Goal: Task Accomplishment & Management: Use online tool/utility

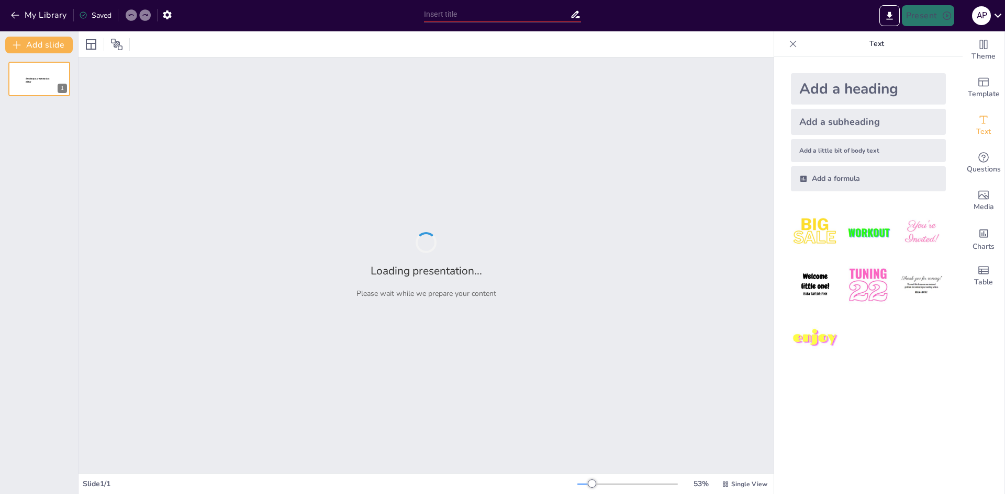
type input "Implementación de Buenas Prácticas de Manufactura en la Industria"
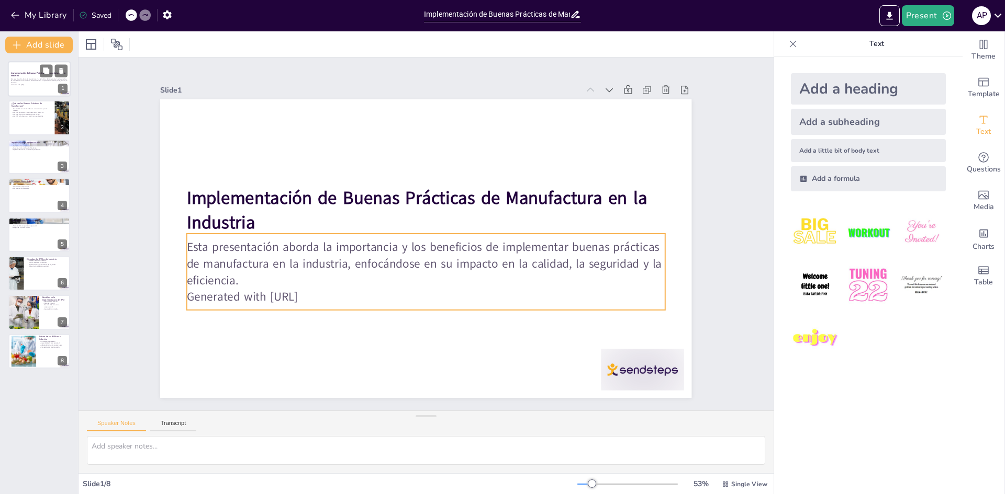
click at [16, 78] on p "Esta presentación aborda la importancia y los beneficios de implementar buenas …" at bounding box center [39, 81] width 57 height 6
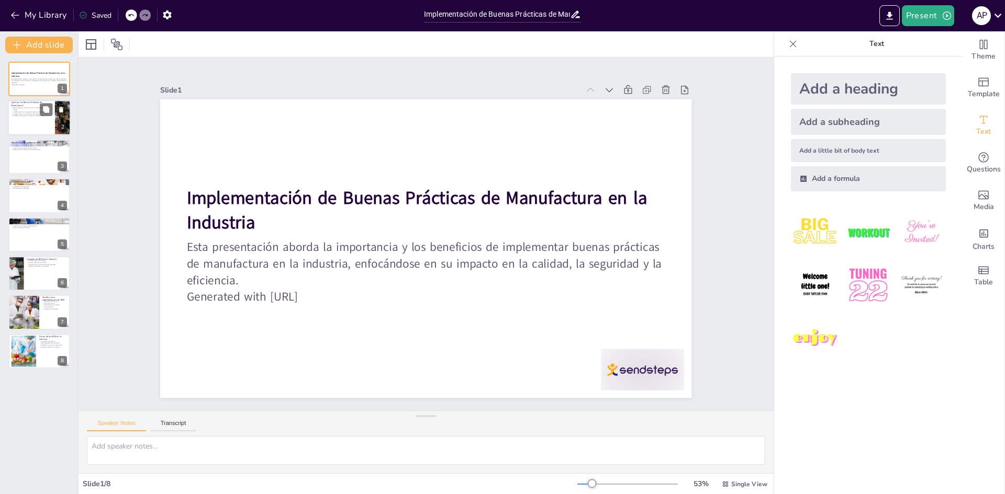
click at [29, 110] on p "Buenas Prácticas de Manufactura son esenciales para la calidad." at bounding box center [31, 109] width 41 height 4
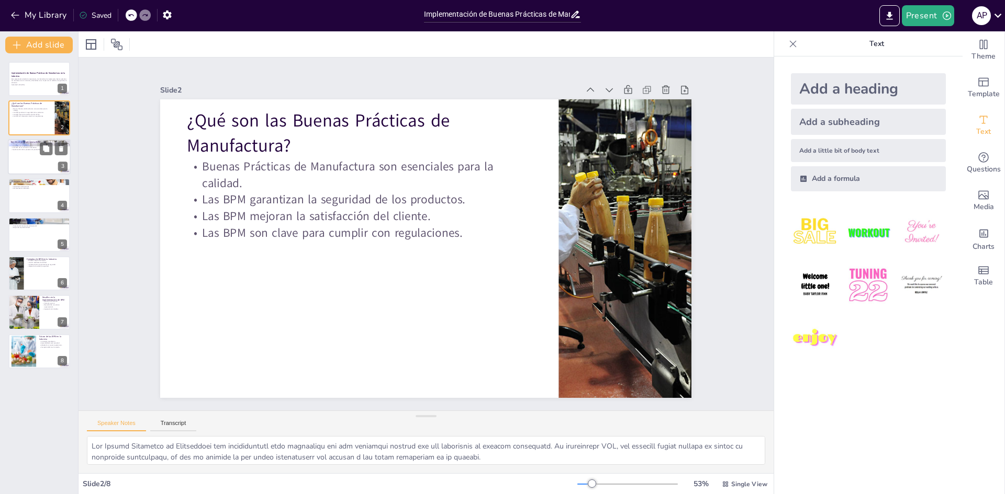
click at [21, 155] on div at bounding box center [39, 157] width 63 height 36
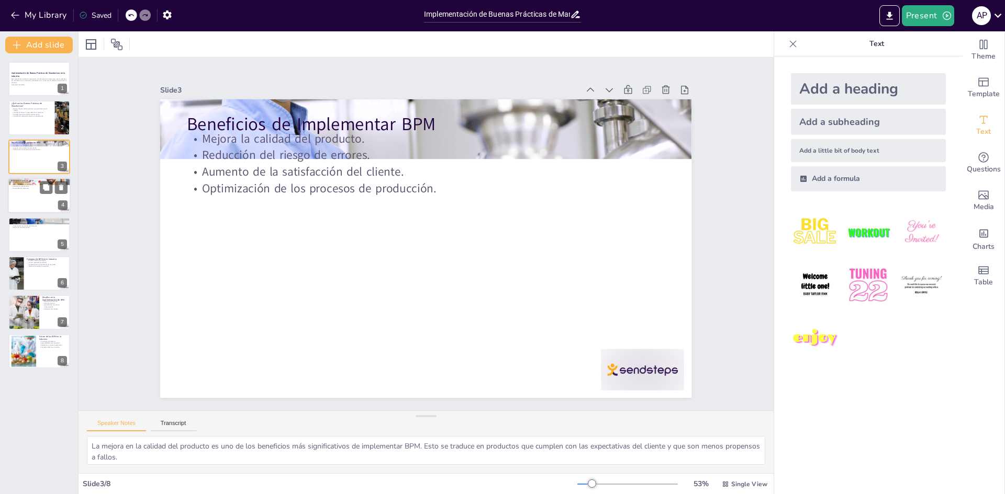
click at [20, 188] on p "Documentación adecuada." at bounding box center [39, 189] width 57 height 2
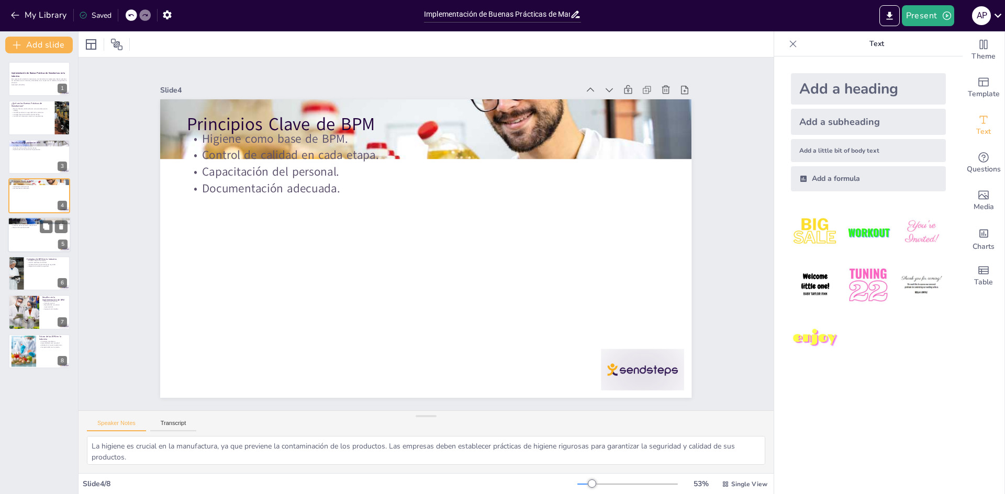
click at [31, 223] on p "Adaptación a nuevas regulaciones." at bounding box center [39, 224] width 57 height 2
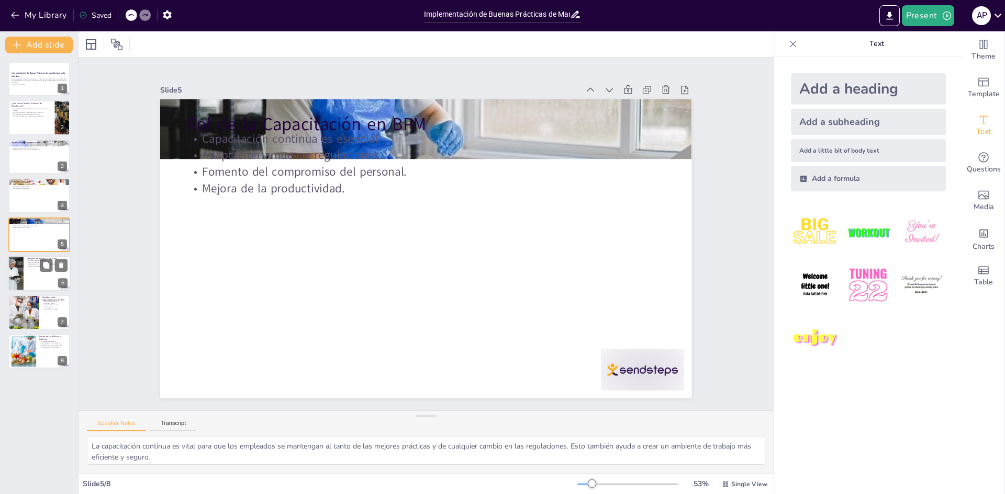
click at [22, 272] on div at bounding box center [15, 274] width 53 height 36
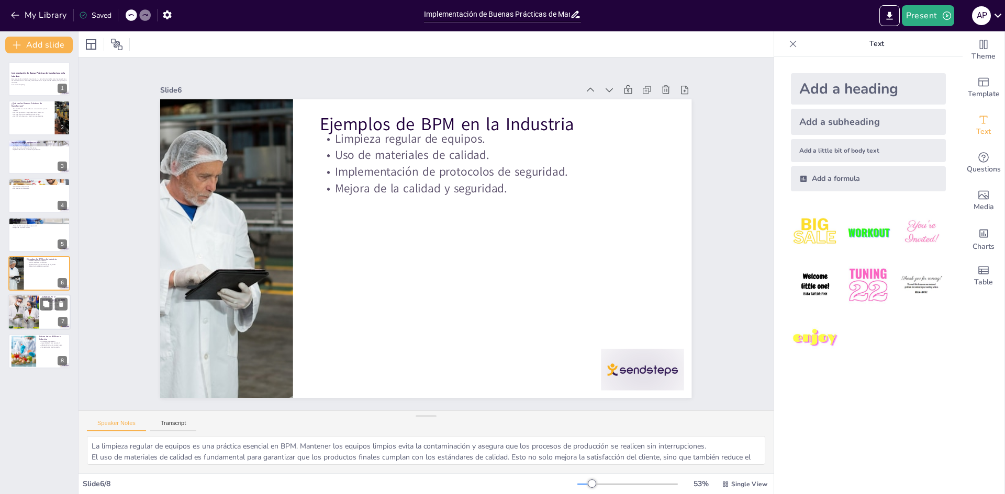
click at [14, 307] on div at bounding box center [23, 313] width 61 height 36
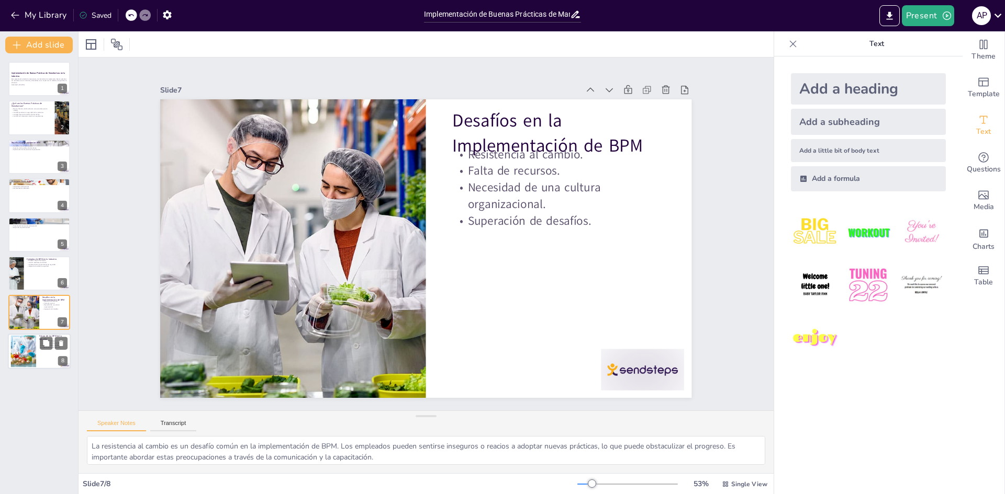
click at [16, 346] on div at bounding box center [23, 351] width 48 height 32
type textarea "La innovación tecnológica está revolucionando la implementación de BPM. Las nue…"
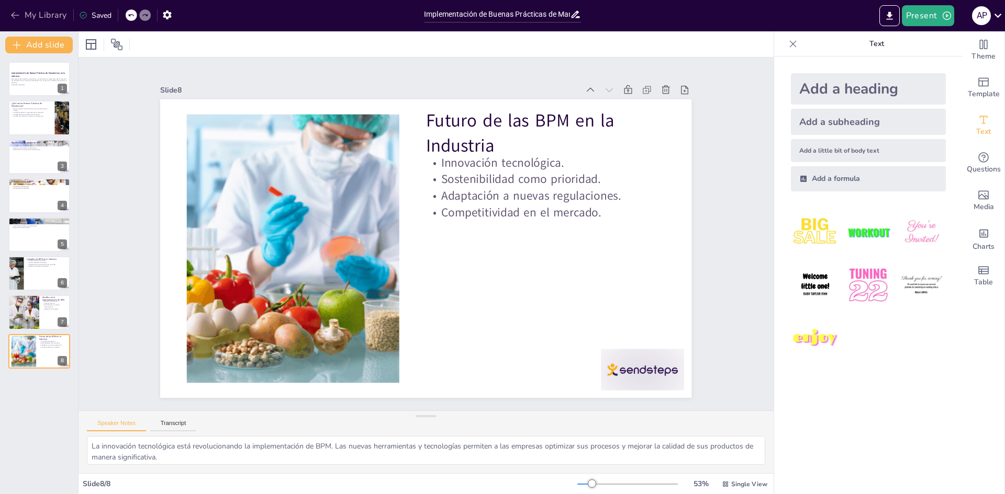
click at [37, 12] on button "My Library" at bounding box center [39, 15] width 63 height 17
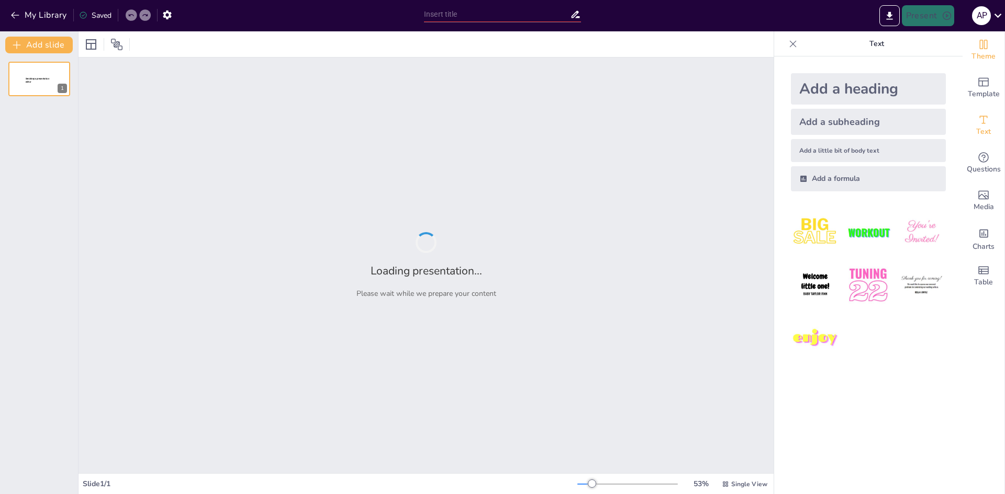
type input "Buenas Prácticas de Manufactura en Farmacias: Un Enfoque Esencial"
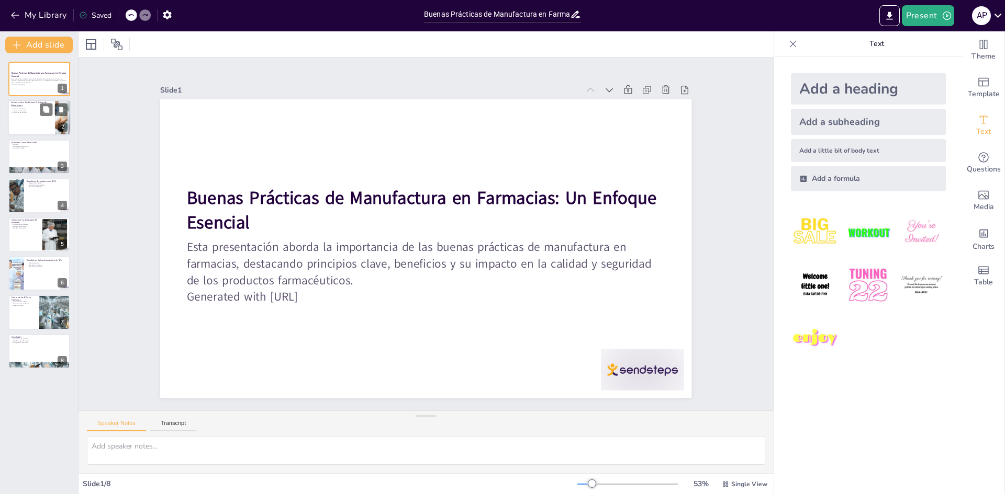
click at [25, 107] on p "BPM Definición" at bounding box center [31, 107] width 41 height 2
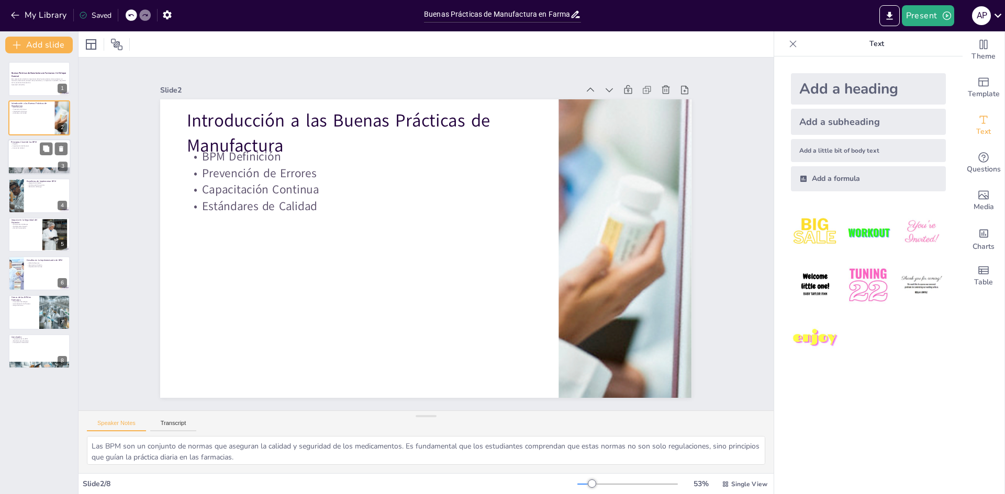
click at [29, 150] on div at bounding box center [39, 157] width 63 height 36
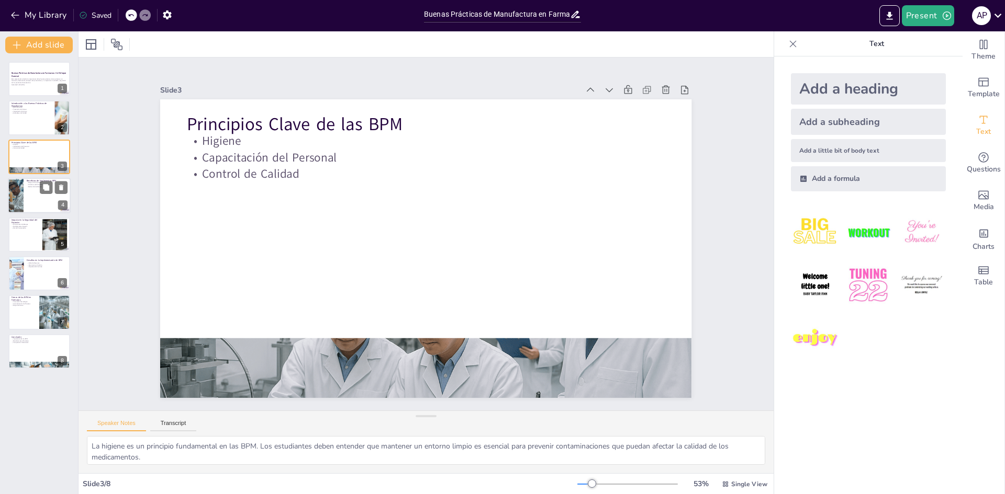
click at [25, 196] on div at bounding box center [39, 196] width 63 height 36
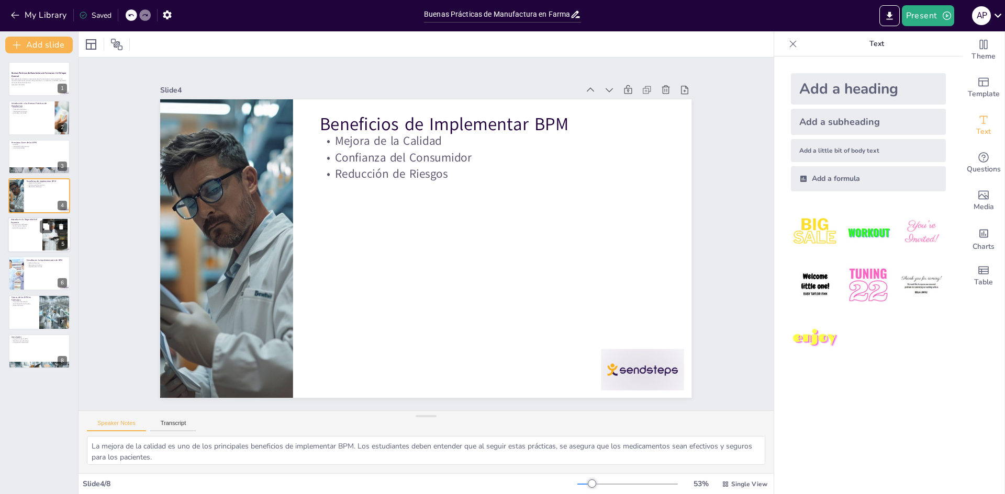
click at [34, 231] on div at bounding box center [39, 235] width 63 height 36
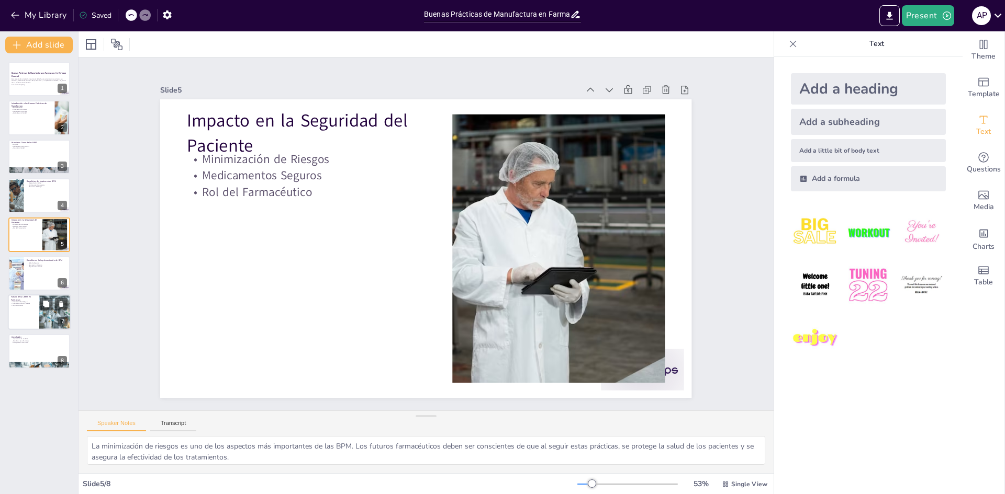
click at [26, 308] on div at bounding box center [39, 313] width 63 height 36
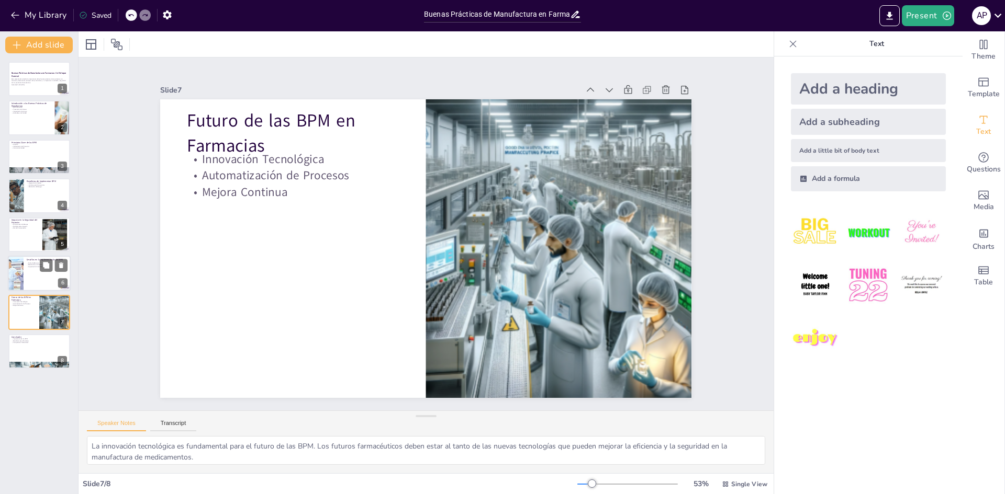
click at [26, 276] on div at bounding box center [39, 274] width 63 height 36
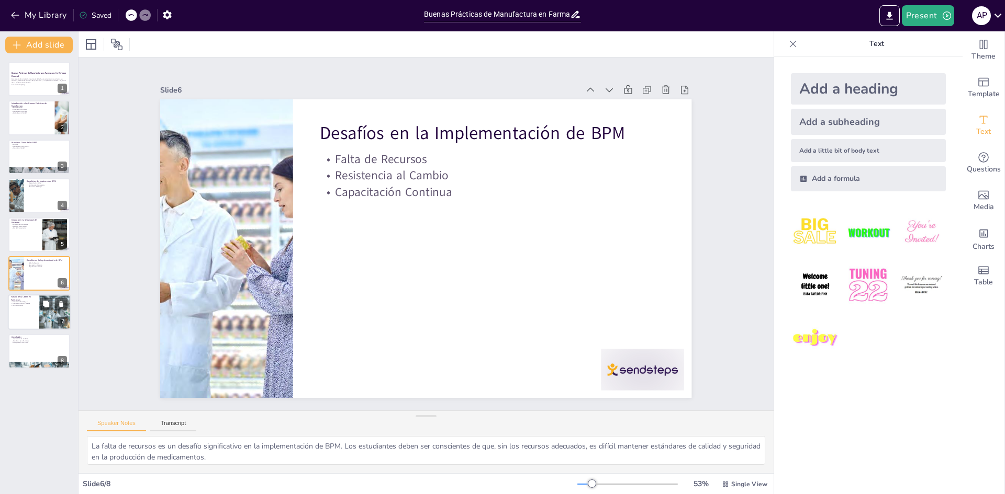
click at [28, 308] on div at bounding box center [39, 313] width 63 height 36
type textarea "La innovación tecnológica es fundamental para el futuro de las BPM. Los futuros…"
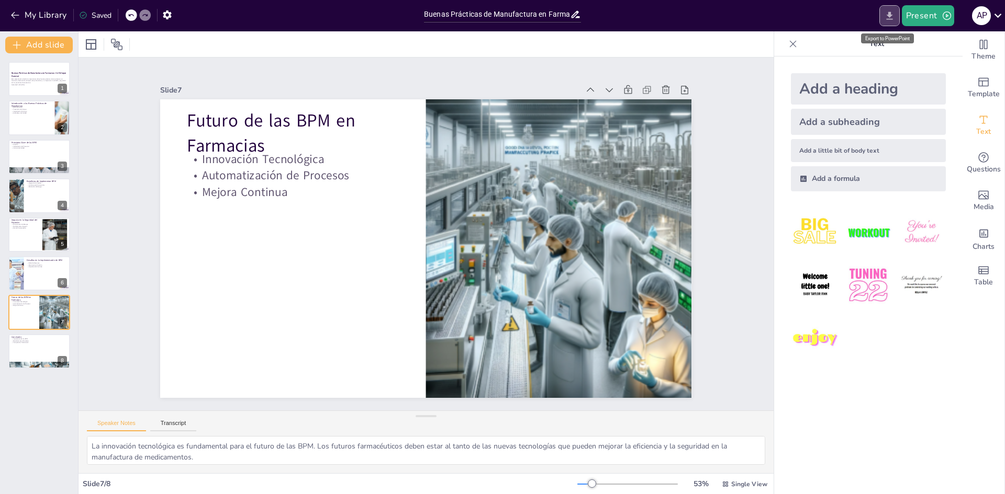
click at [889, 24] on button "Export to PowerPoint" at bounding box center [889, 15] width 20 height 21
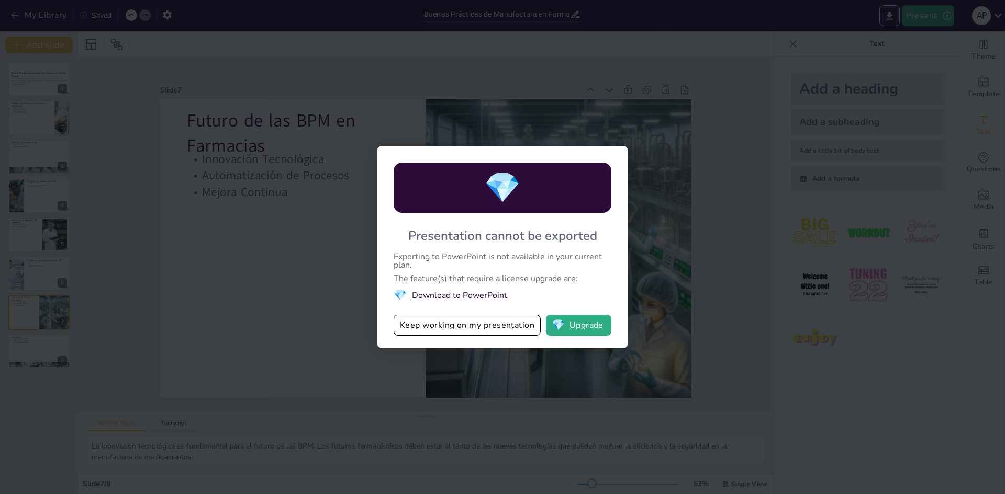
click at [931, 111] on div "💎 Presentation cannot be exported Exporting to PowerPoint is not available in y…" at bounding box center [502, 247] width 1005 height 494
click at [572, 323] on button "💎 Upgrade" at bounding box center [578, 325] width 65 height 21
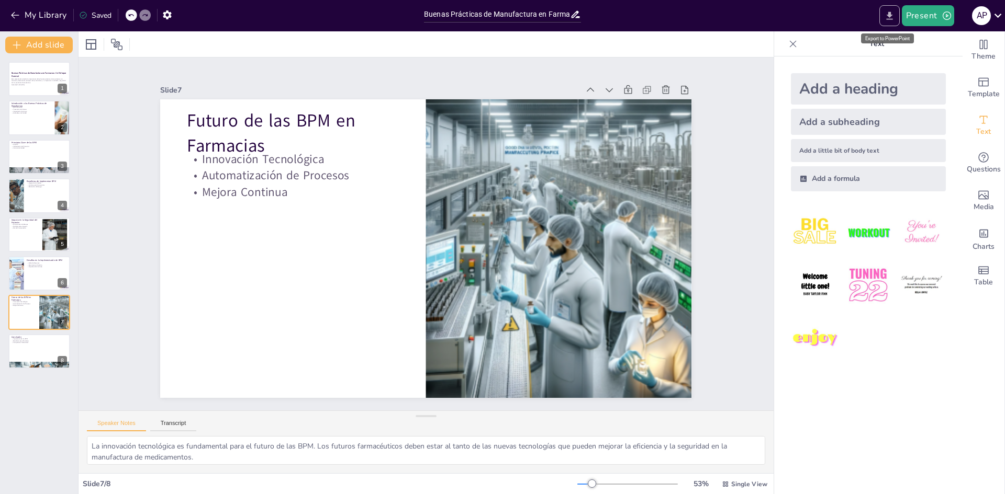
click at [896, 15] on button "Export to PowerPoint" at bounding box center [889, 15] width 20 height 21
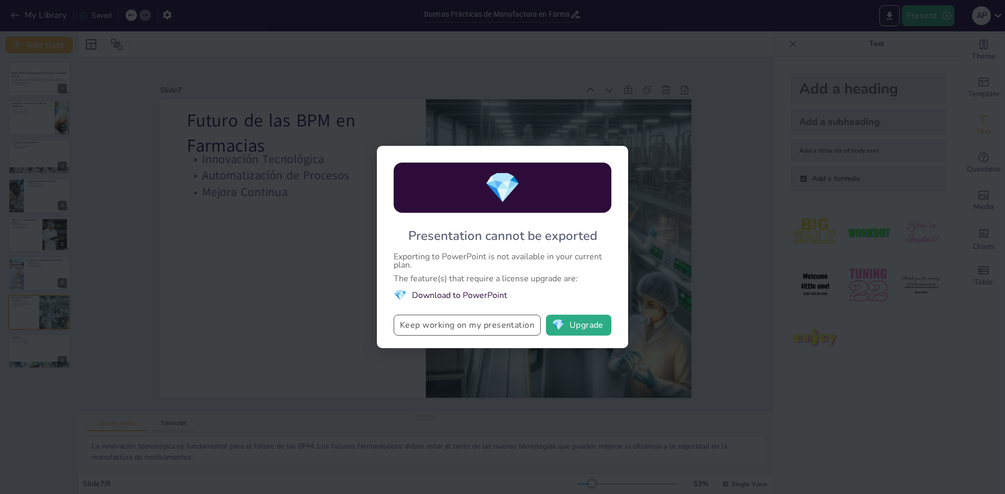
click at [475, 329] on button "Keep working on my presentation" at bounding box center [466, 325] width 147 height 21
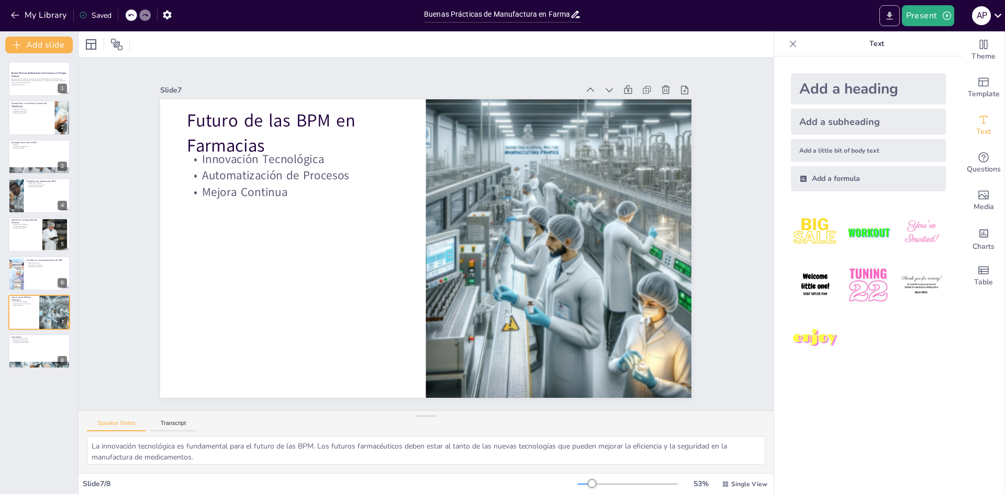
click at [896, 16] on button "Export to PowerPoint" at bounding box center [889, 15] width 20 height 21
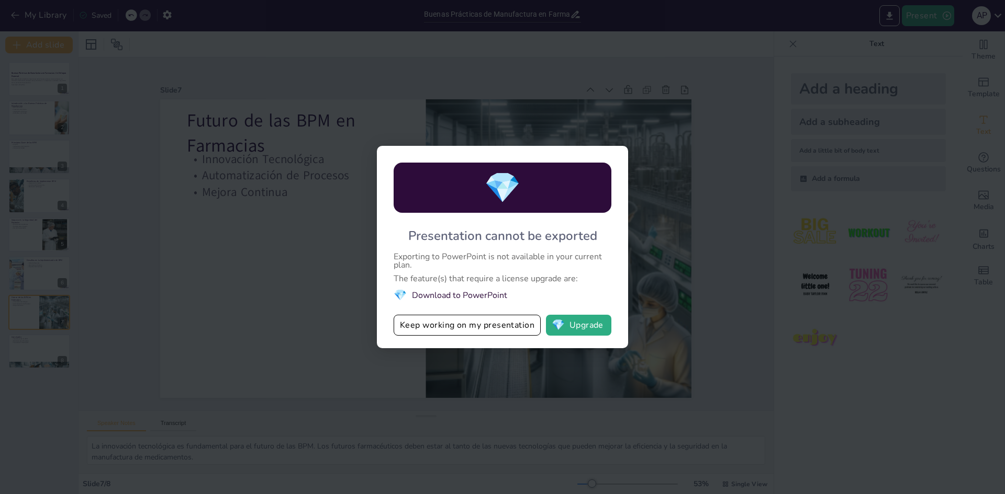
click at [894, 17] on div "💎 Presentation cannot be exported Exporting to PowerPoint is not available in y…" at bounding box center [502, 247] width 1005 height 494
click at [918, 16] on div "💎 Presentation cannot be exported Exporting to PowerPoint is not available in y…" at bounding box center [502, 247] width 1005 height 494
drag, startPoint x: 939, startPoint y: 21, endPoint x: 819, endPoint y: 117, distance: 153.5
click at [940, 22] on div "💎 Presentation cannot be exported Exporting to PowerPoint is not available in y…" at bounding box center [502, 247] width 1005 height 494
click at [711, 115] on div "💎 Presentation cannot be exported Exporting to PowerPoint is not available in y…" at bounding box center [502, 247] width 1005 height 494
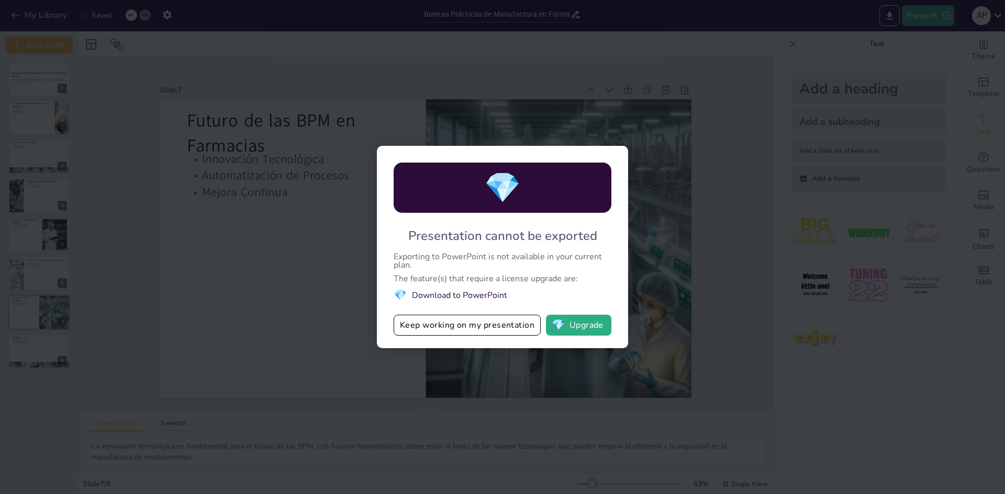
click at [956, 38] on div "💎 Presentation cannot be exported Exporting to PowerPoint is not available in y…" at bounding box center [502, 247] width 1005 height 494
click at [515, 326] on button "Keep working on my presentation" at bounding box center [466, 325] width 147 height 21
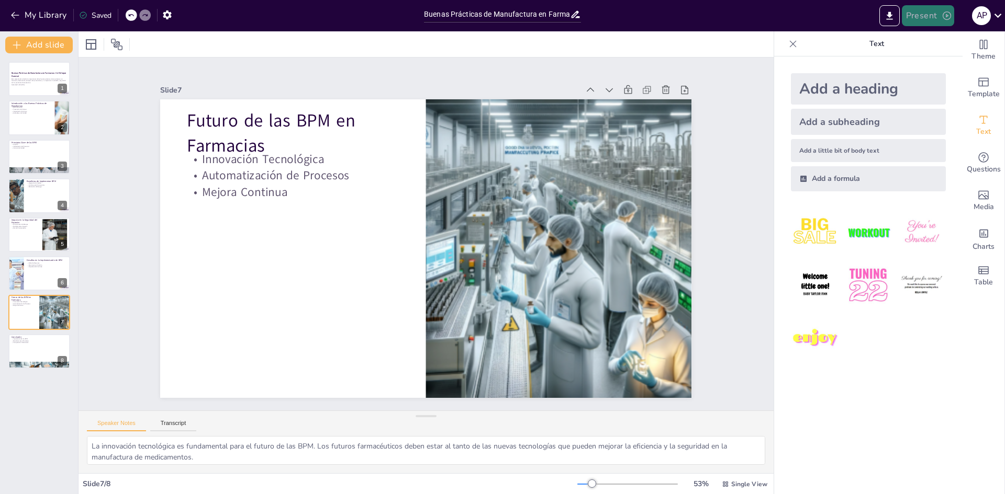
click at [933, 22] on button "Present" at bounding box center [928, 15] width 52 height 21
click at [1003, 5] on div at bounding box center [502, 247] width 1005 height 494
click at [1000, 16] on icon at bounding box center [997, 15] width 14 height 14
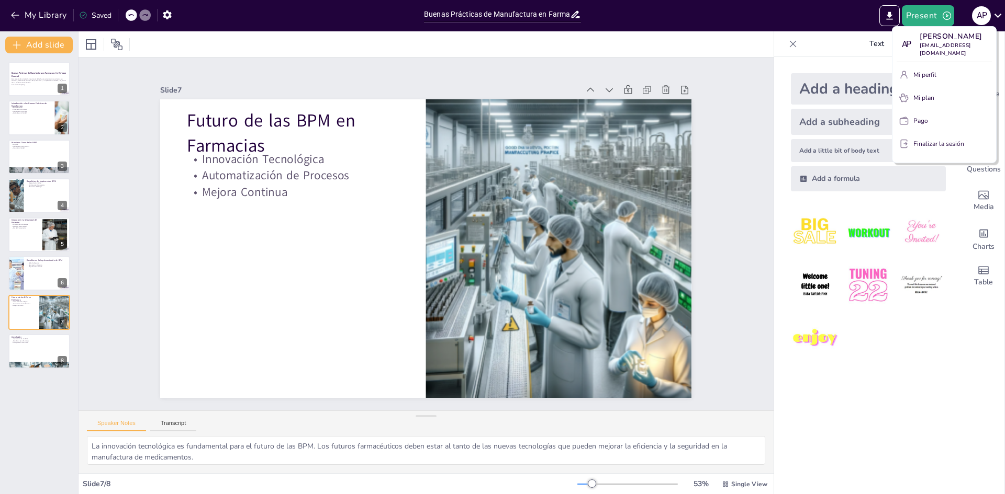
click at [997, 16] on div at bounding box center [502, 247] width 1005 height 494
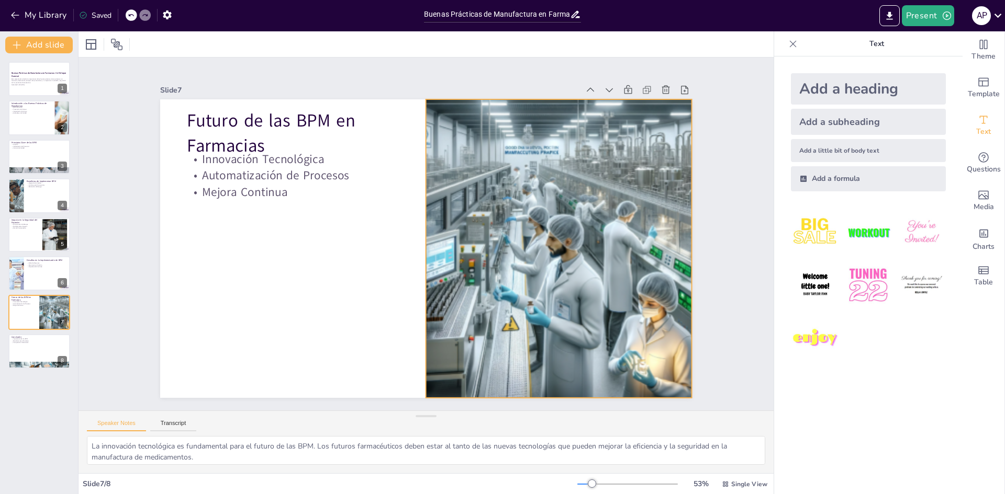
click at [571, 300] on div at bounding box center [480, 356] width 408 height 408
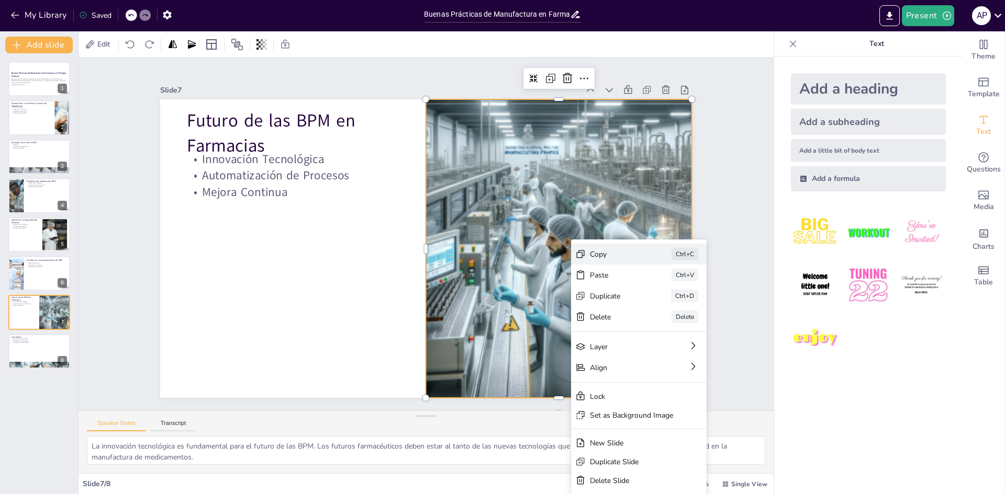
click at [596, 450] on div "Copy" at bounding box center [573, 471] width 46 height 42
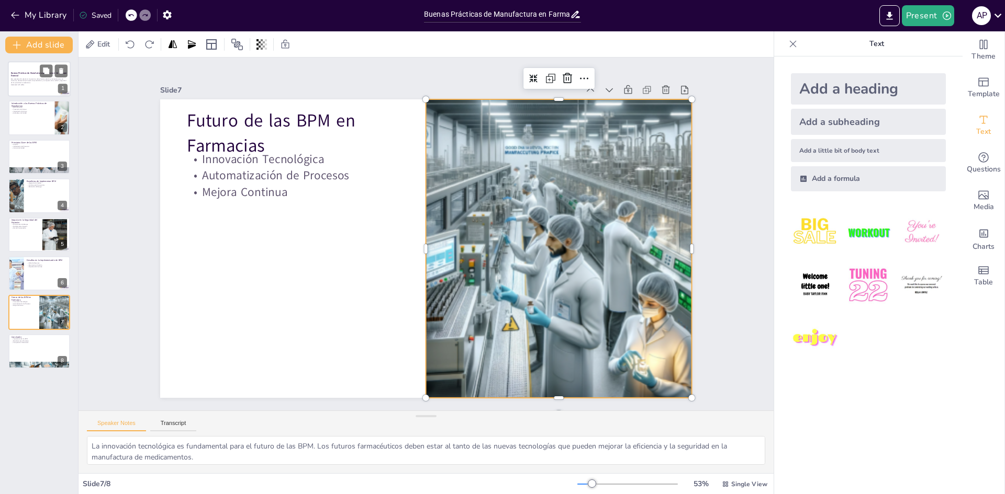
click at [25, 88] on div at bounding box center [39, 79] width 63 height 36
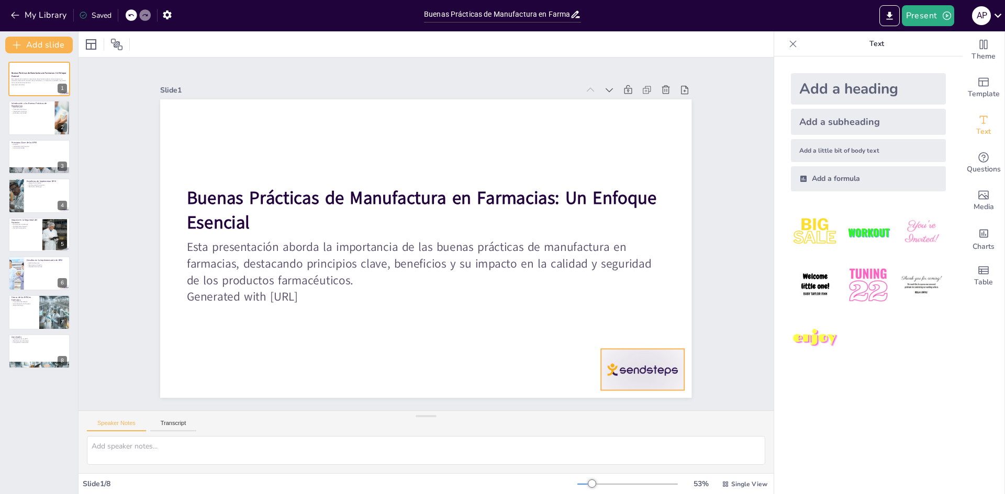
click at [615, 410] on div at bounding box center [568, 446] width 93 height 72
click at [515, 455] on icon at bounding box center [507, 464] width 18 height 18
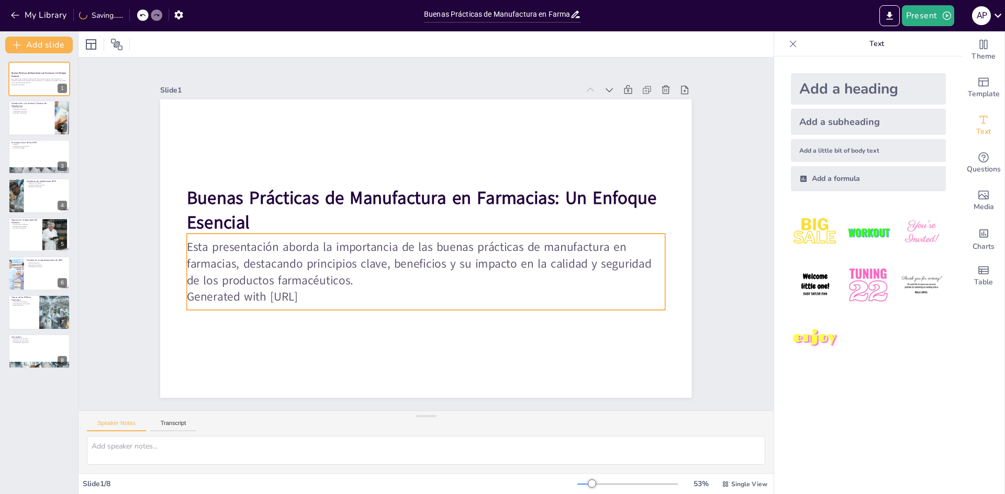
click at [335, 292] on p "Generated with [URL]" at bounding box center [412, 296] width 471 height 116
click at [335, 292] on p "Generated with [URL]" at bounding box center [407, 293] width 460 height 163
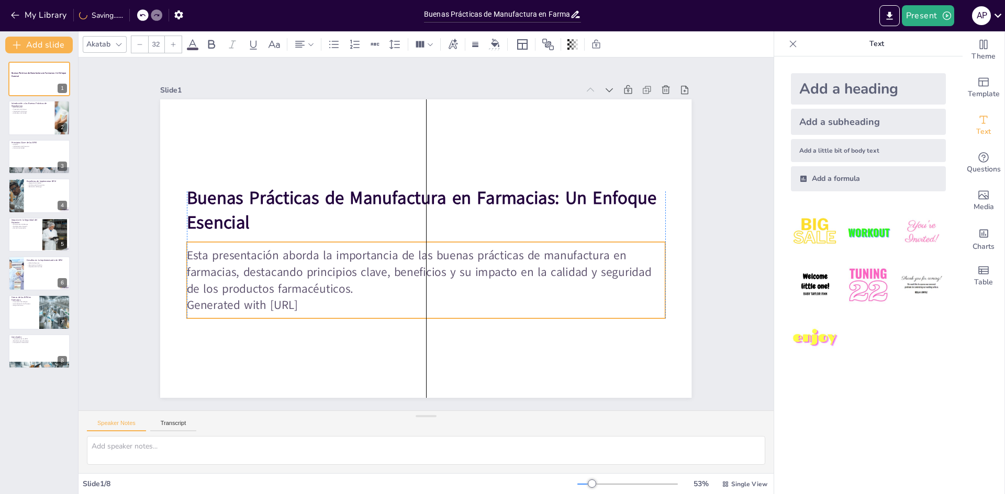
drag, startPoint x: 335, startPoint y: 292, endPoint x: 335, endPoint y: 300, distance: 8.4
click at [335, 300] on p "Generated with [URL]" at bounding box center [426, 305] width 478 height 17
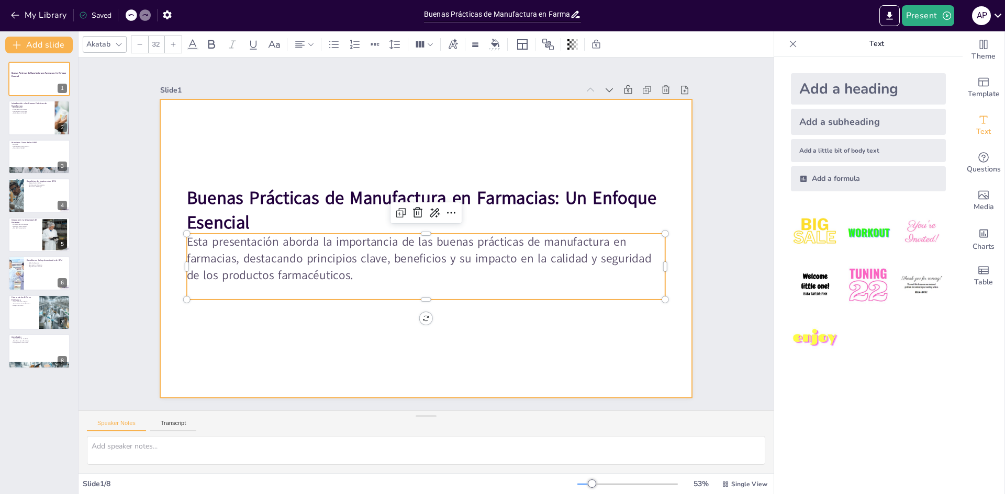
click at [540, 357] on div at bounding box center [423, 248] width 559 height 353
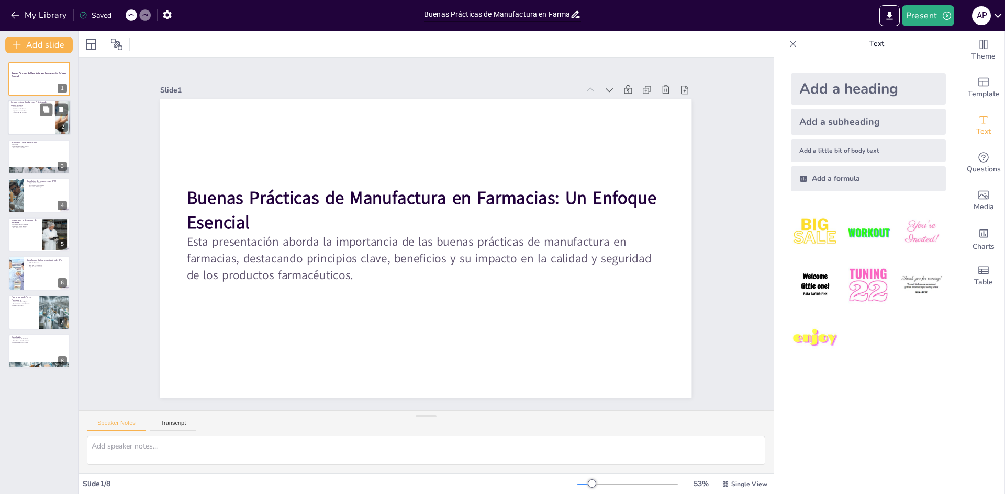
click at [57, 128] on div at bounding box center [62, 118] width 87 height 36
type textarea "Las BPM son un conjunto de normas que aseguran la calidad y seguridad de los me…"
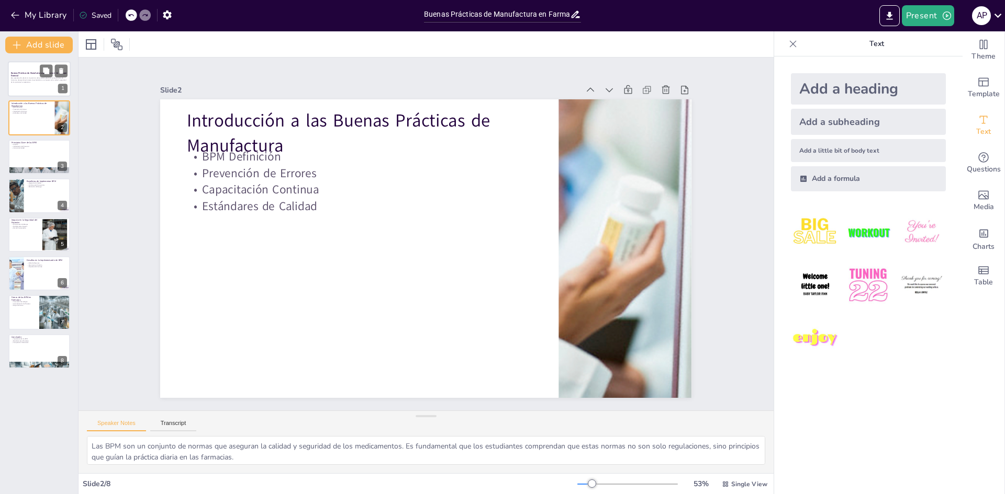
click at [16, 81] on p "Esta presentación aborda la importancia de las buenas prácticas de manufactura …" at bounding box center [39, 80] width 57 height 6
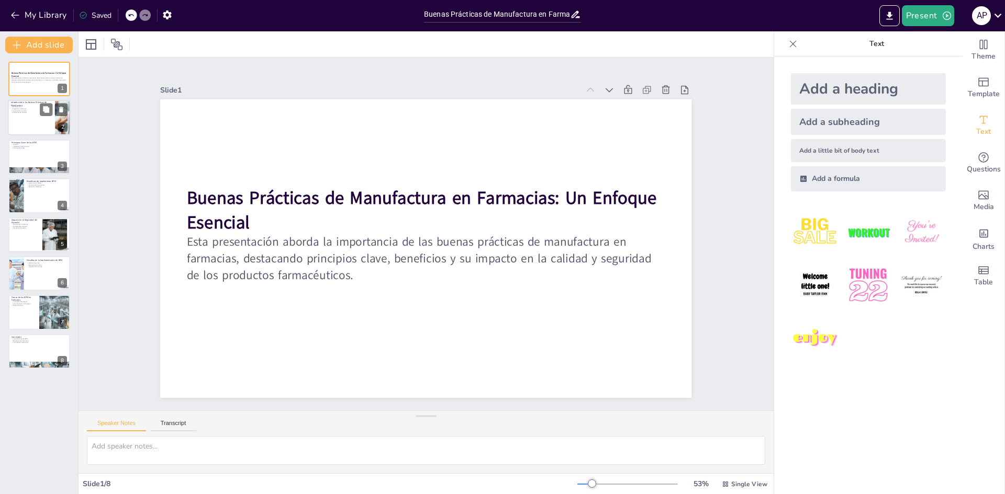
click at [23, 120] on div at bounding box center [39, 118] width 63 height 36
type textarea "Las BPM son un conjunto de normas que aseguran la calidad y seguridad de los me…"
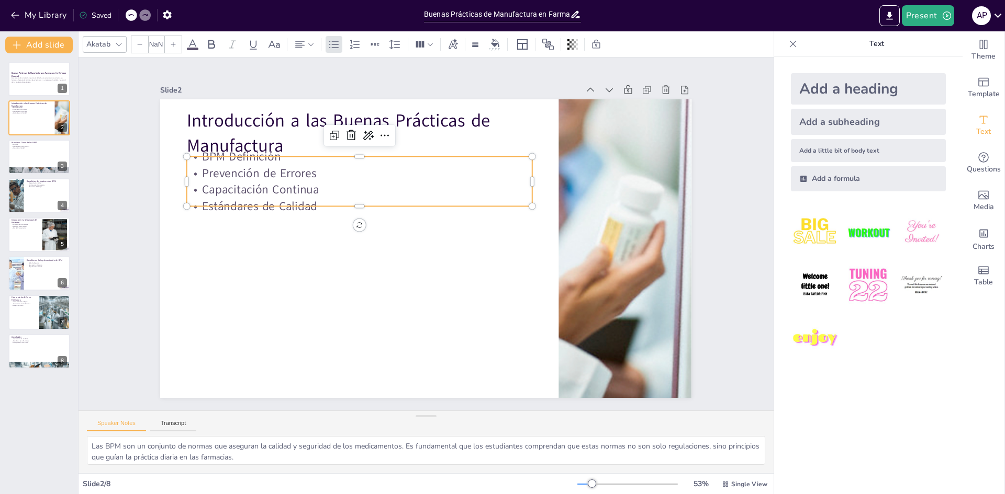
type input "32"
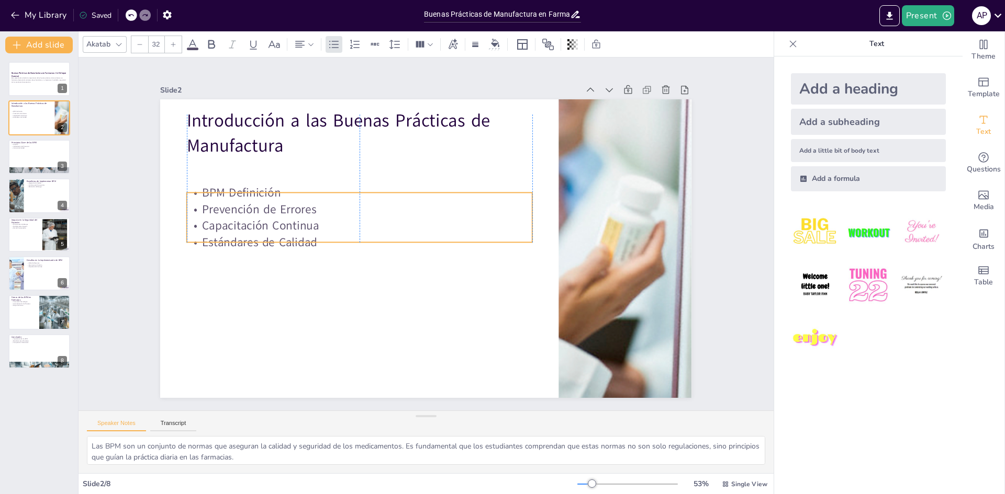
drag, startPoint x: 438, startPoint y: 154, endPoint x: 437, endPoint y: 190, distance: 36.1
click at [437, 190] on p "BPM Definición" at bounding box center [375, 174] width 333 height 122
click at [276, 193] on p "BPM Definición" at bounding box center [382, 169] width 322 height 155
click at [413, 193] on p "BPM Definición" at bounding box center [490, 190] width 155 height 322
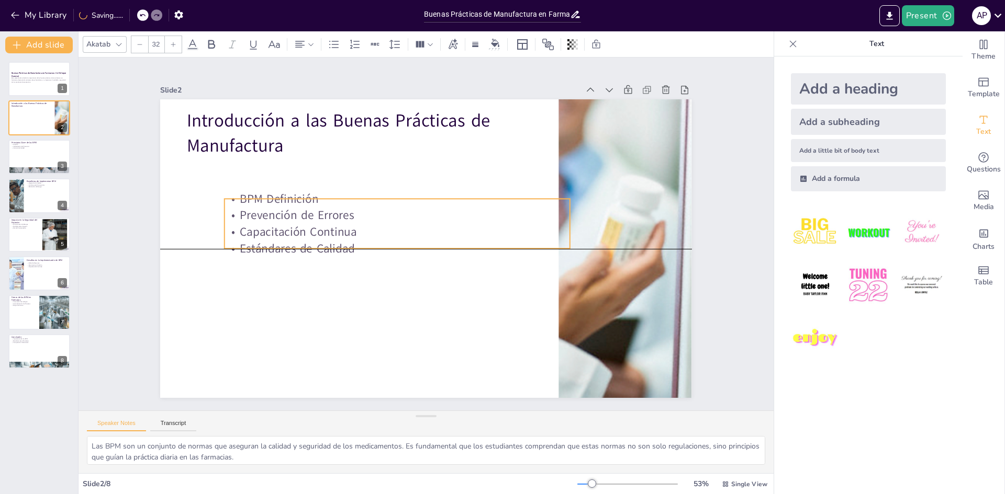
drag, startPoint x: 272, startPoint y: 190, endPoint x: 310, endPoint y: 193, distance: 38.3
click at [310, 193] on p "BPM Definición" at bounding box center [418, 189] width 307 height 187
click at [310, 193] on div at bounding box center [420, 186] width 303 height 180
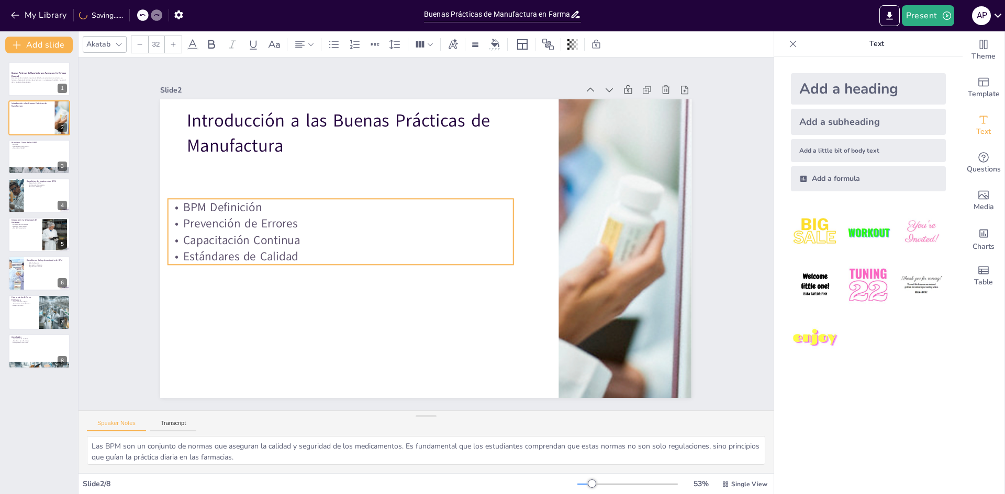
click at [322, 206] on p "BPM Definición" at bounding box center [365, 168] width 307 height 187
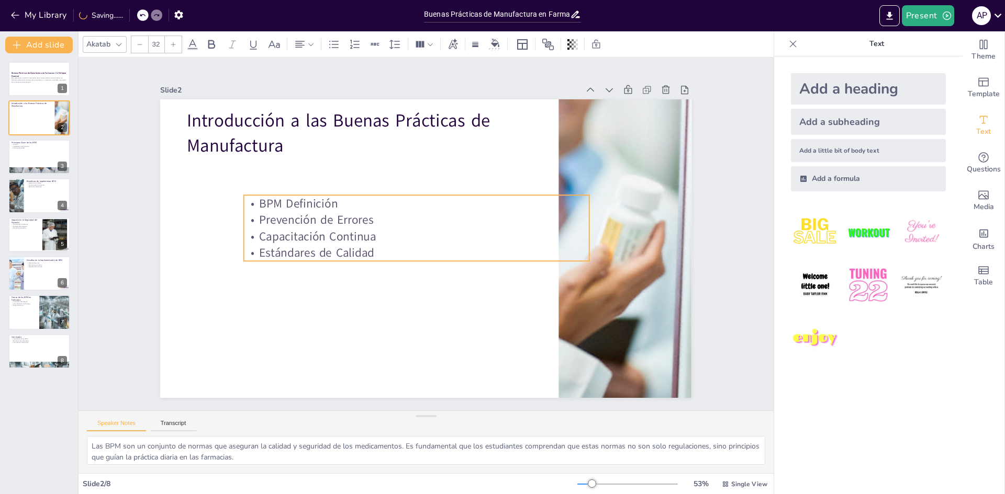
drag, startPoint x: 312, startPoint y: 206, endPoint x: 328, endPoint y: 202, distance: 15.5
click at [328, 202] on p "BPM Definición" at bounding box center [423, 203] width 341 height 88
drag, startPoint x: 255, startPoint y: 198, endPoint x: 270, endPoint y: 198, distance: 15.2
click at [412, 198] on p "BPM Definición" at bounding box center [456, 230] width 88 height 341
click at [351, 200] on p "BPM Definición" at bounding box center [447, 213] width 267 height 243
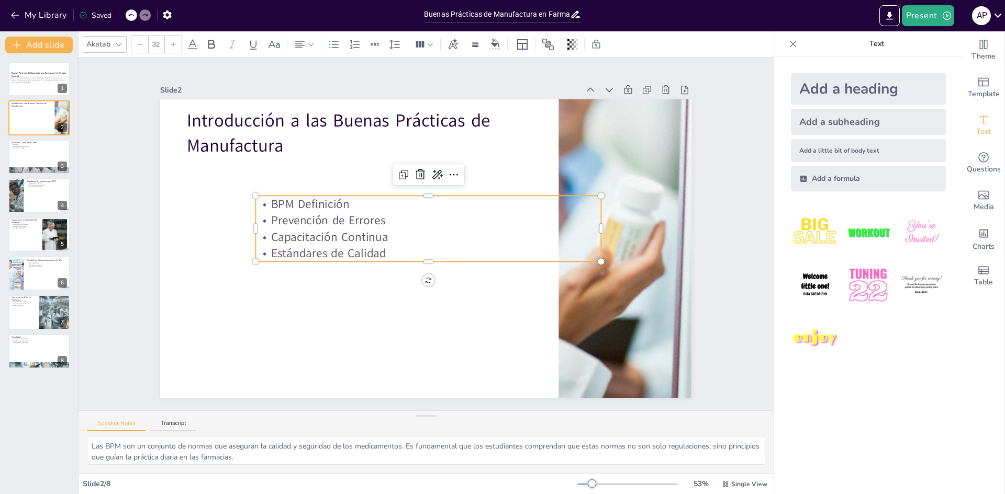
click at [351, 200] on p "BPM Definición" at bounding box center [437, 206] width 333 height 122
click at [288, 202] on p "BPM Definición" at bounding box center [441, 212] width 307 height 187
drag, startPoint x: 267, startPoint y: 203, endPoint x: 253, endPoint y: 202, distance: 14.1
click at [392, 202] on p "BPM Definición" at bounding box center [453, 227] width 122 height 333
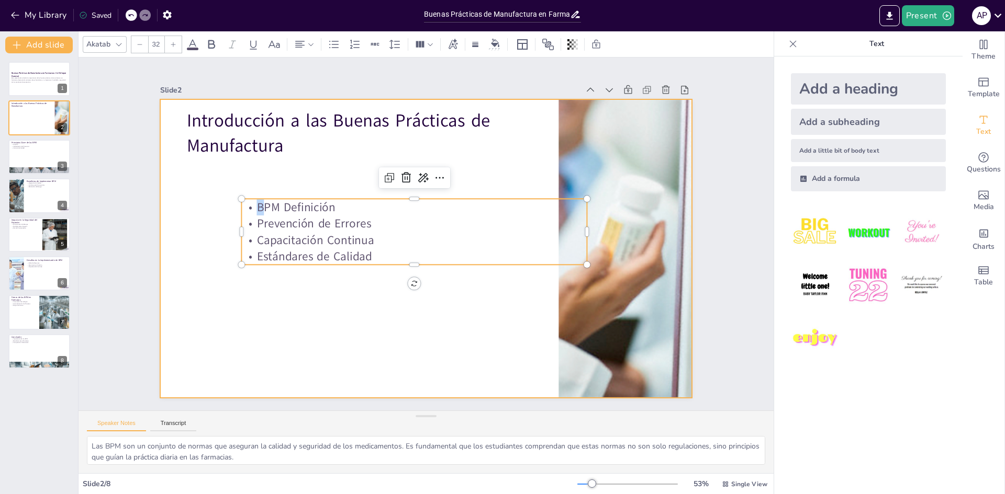
click at [310, 175] on div at bounding box center [420, 247] width 607 height 489
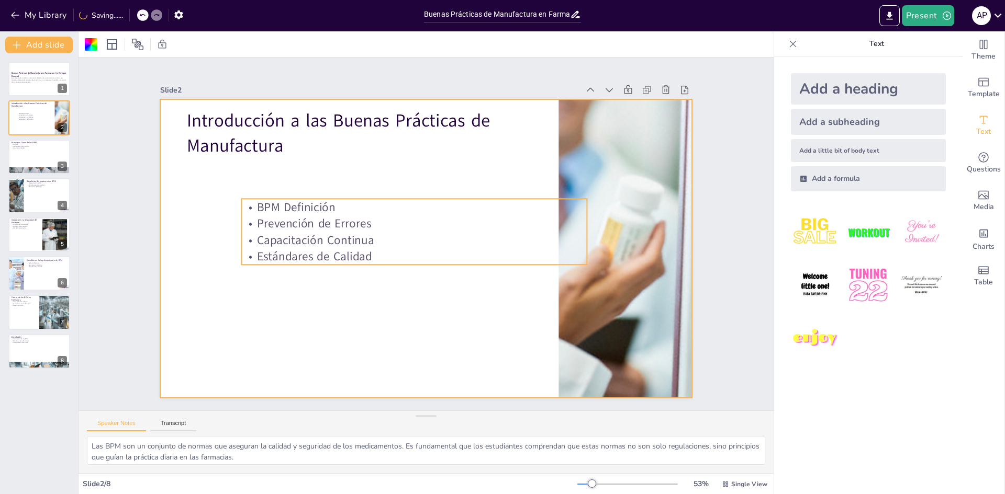
click at [353, 214] on p "Prevención de Errores" at bounding box center [419, 219] width 322 height 155
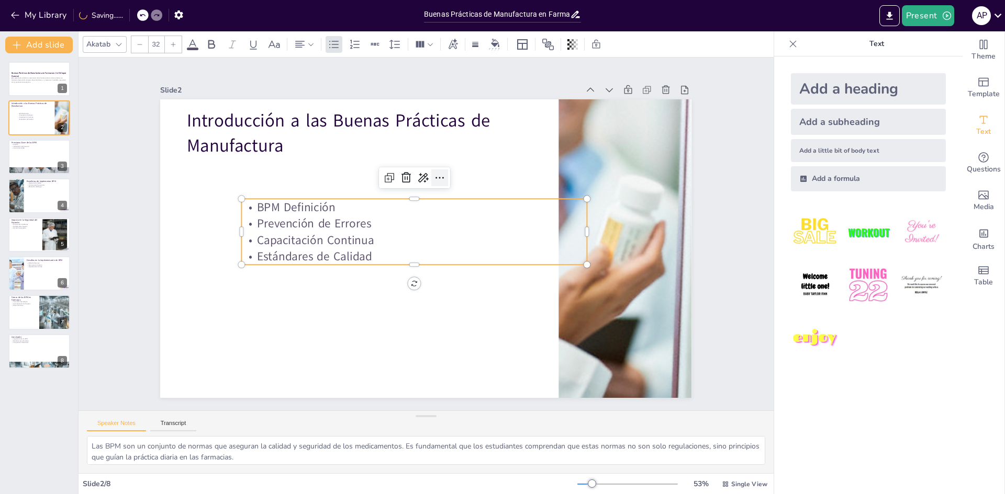
click at [448, 177] on icon at bounding box center [456, 185] width 16 height 16
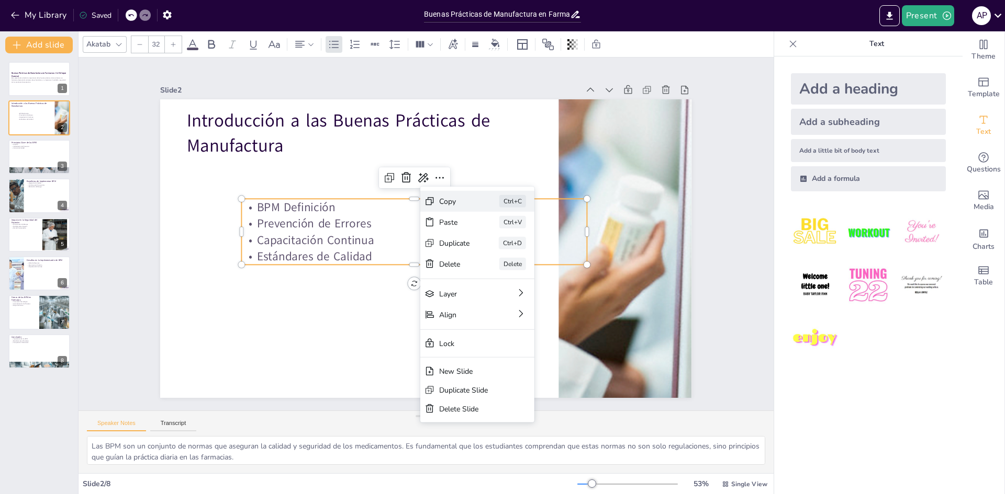
click at [504, 281] on div "Copy" at bounding box center [520, 290] width 32 height 19
